Goal: Information Seeking & Learning: Learn about a topic

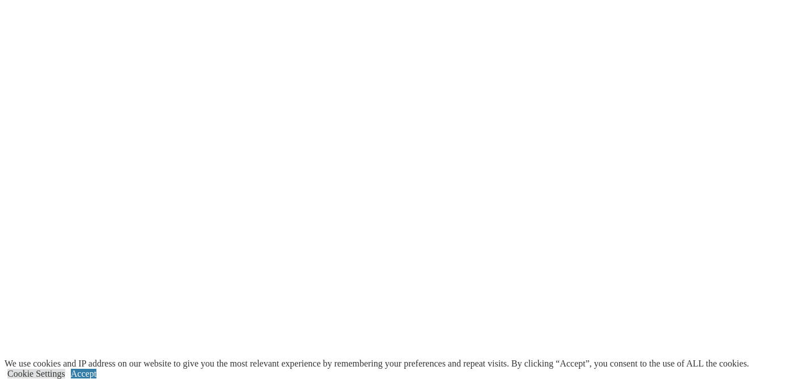
scroll to position [2238, 0]
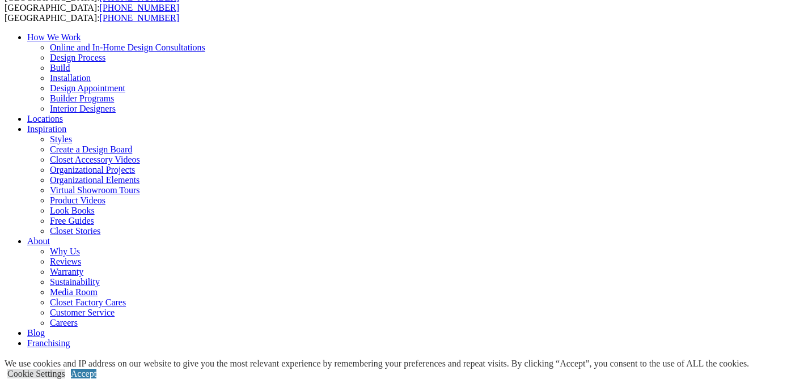
scroll to position [86, 0]
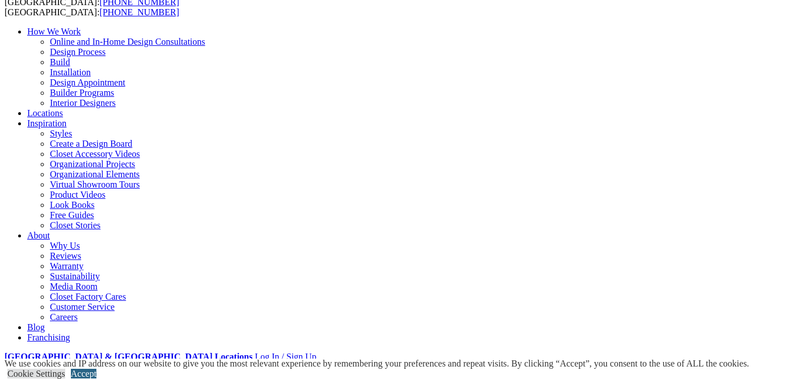
click at [96, 369] on link "Accept" at bounding box center [84, 374] width 26 height 10
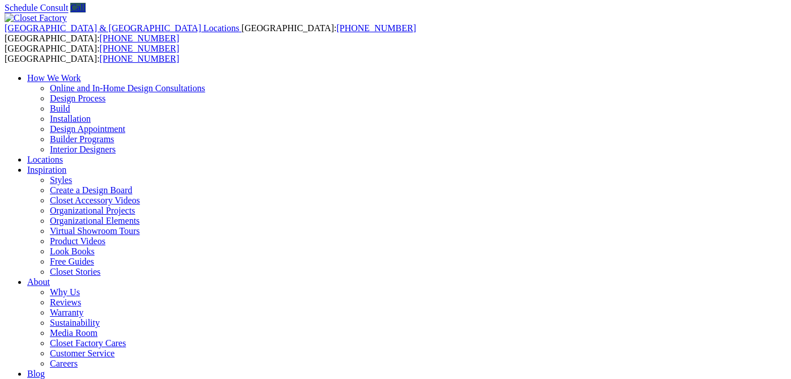
scroll to position [36, 0]
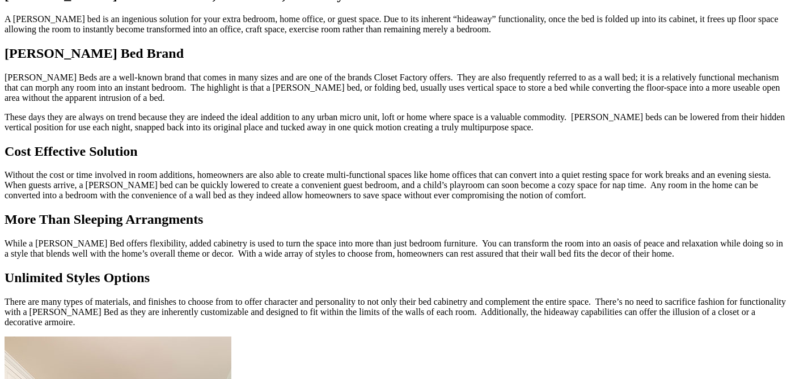
scroll to position [834, 0]
